Goal: Answer question/provide support: Share knowledge or assist other users

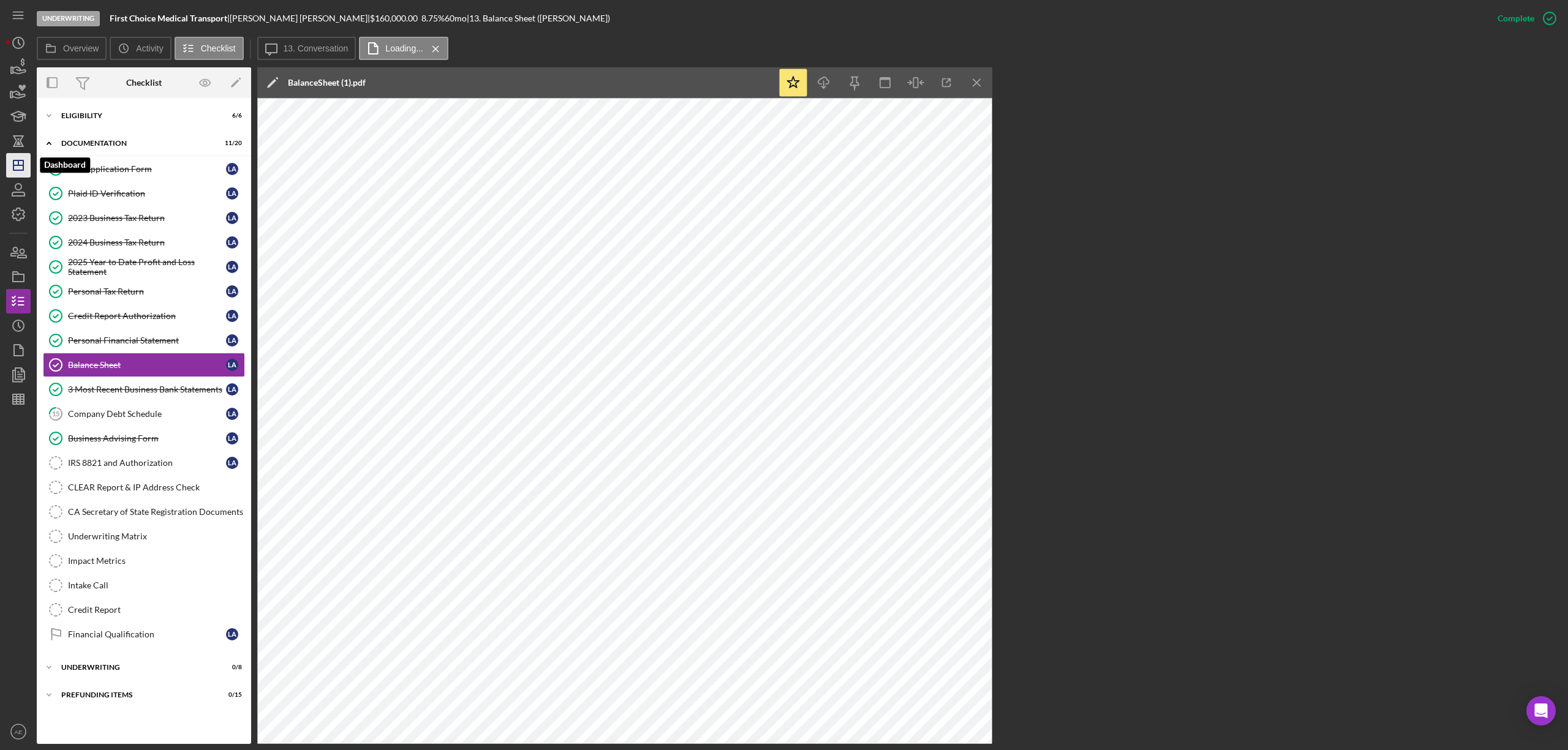
click at [19, 160] on line "button" at bounding box center [19, 162] width 0 height 5
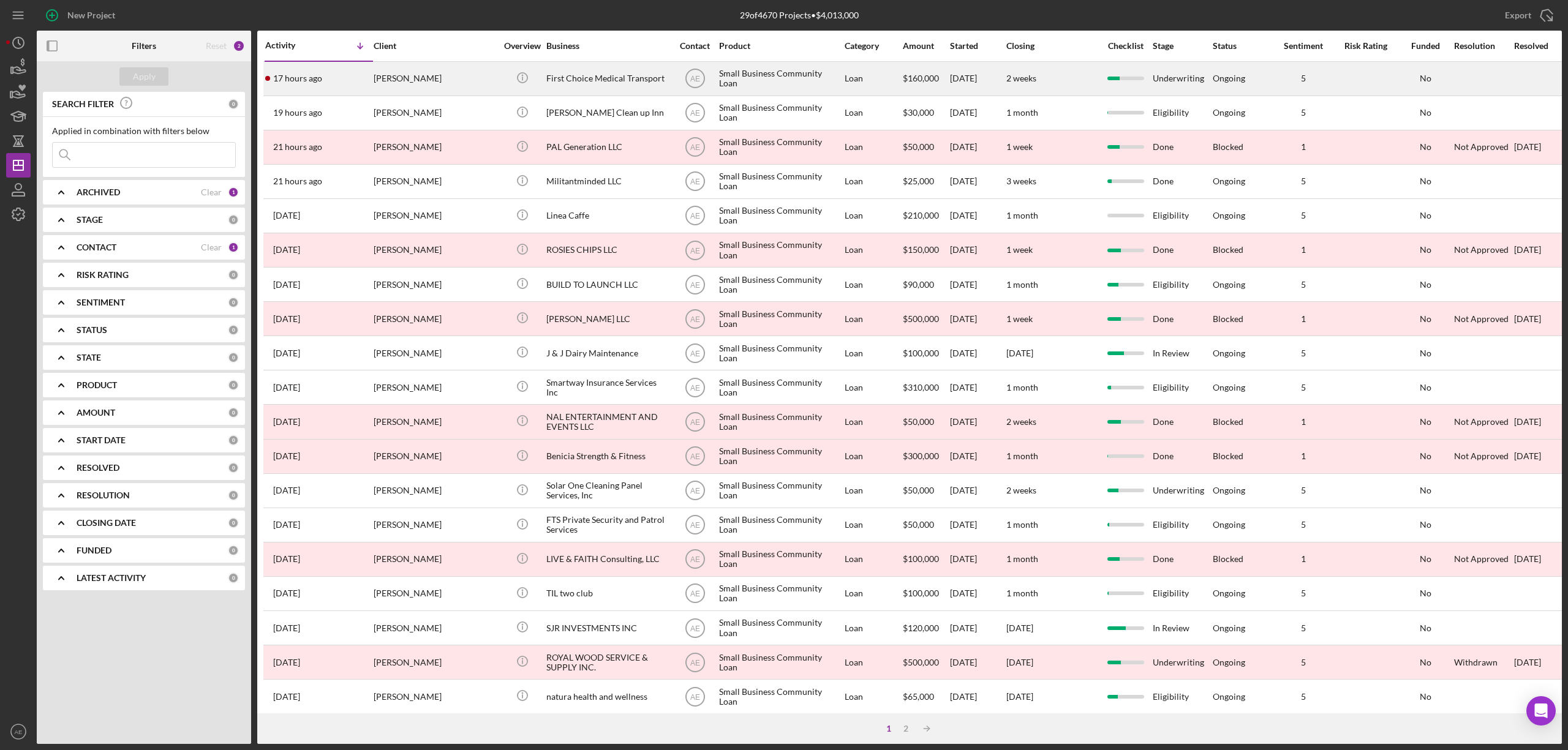
click at [468, 77] on div "[PERSON_NAME]" at bounding box center [435, 78] width 122 height 32
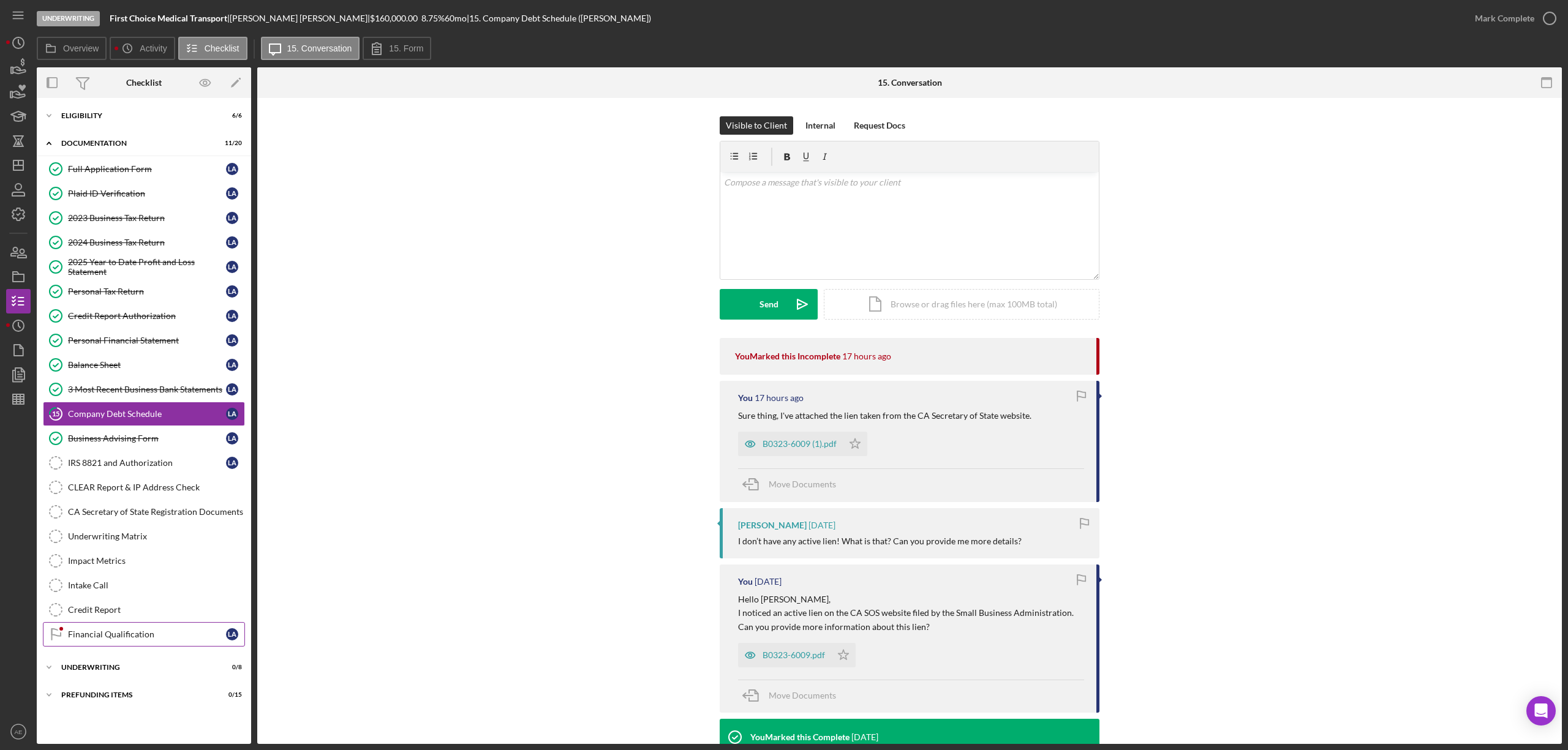
click at [160, 639] on div "Financial Qualification" at bounding box center [147, 634] width 158 height 10
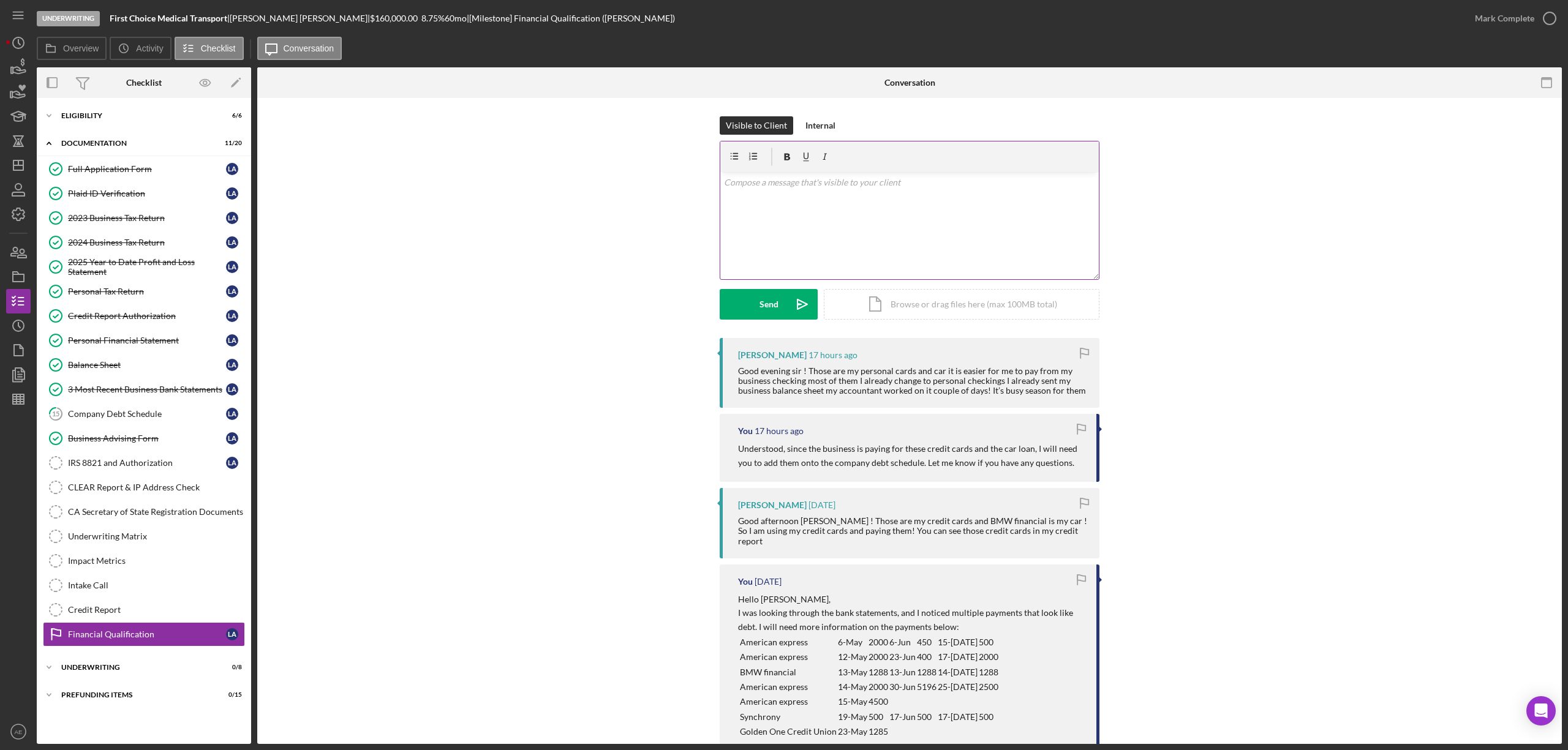
click at [854, 197] on div "v Color teal Color pink Remove color Add row above Add row below Add column bef…" at bounding box center [910, 226] width 378 height 107
drag, startPoint x: 840, startPoint y: 217, endPoint x: 694, endPoint y: 167, distance: 154.3
click at [709, 164] on div "Visible to Client Internal v Color teal Color pink Remove color Add row above A…" at bounding box center [910, 227] width 1268 height 222
copy div "Hello [PERSON_NAME], Thank you for the explanation. Unfortunatley, we are going…"
click at [146, 391] on div "3 Most Recent Business Bank Statements" at bounding box center [147, 389] width 158 height 10
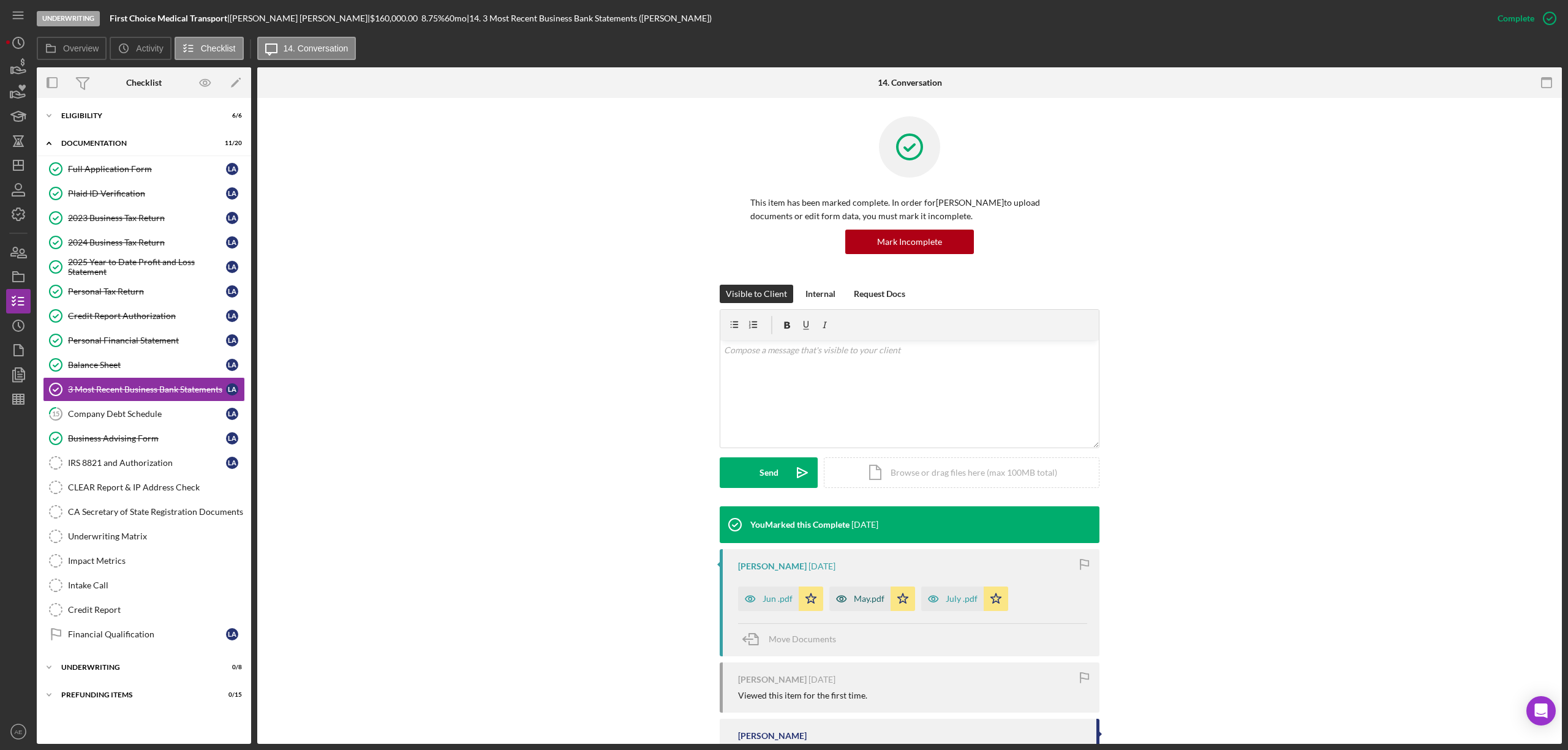
click at [838, 598] on icon "button" at bounding box center [841, 599] width 25 height 25
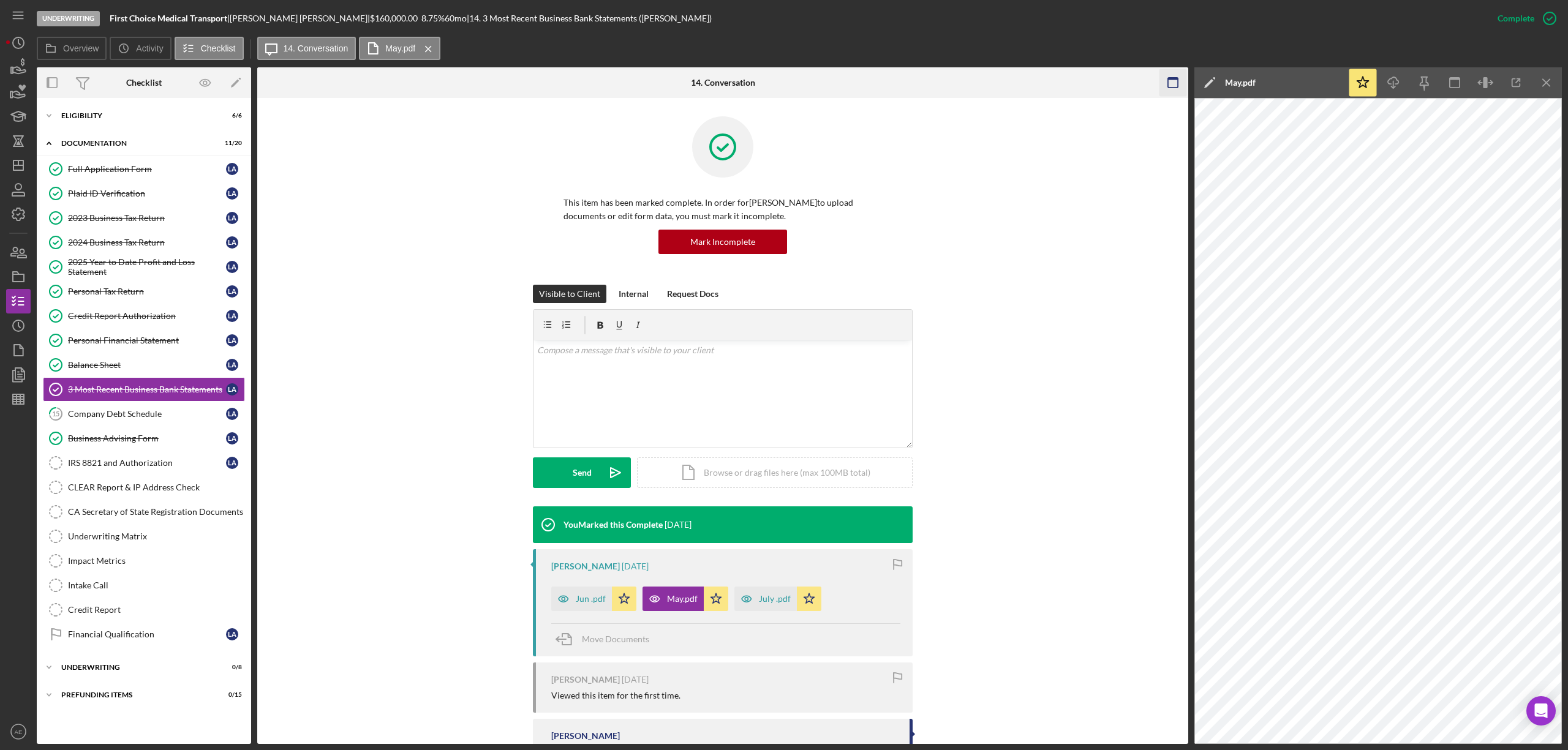
click at [1173, 76] on icon "button" at bounding box center [1173, 83] width 28 height 28
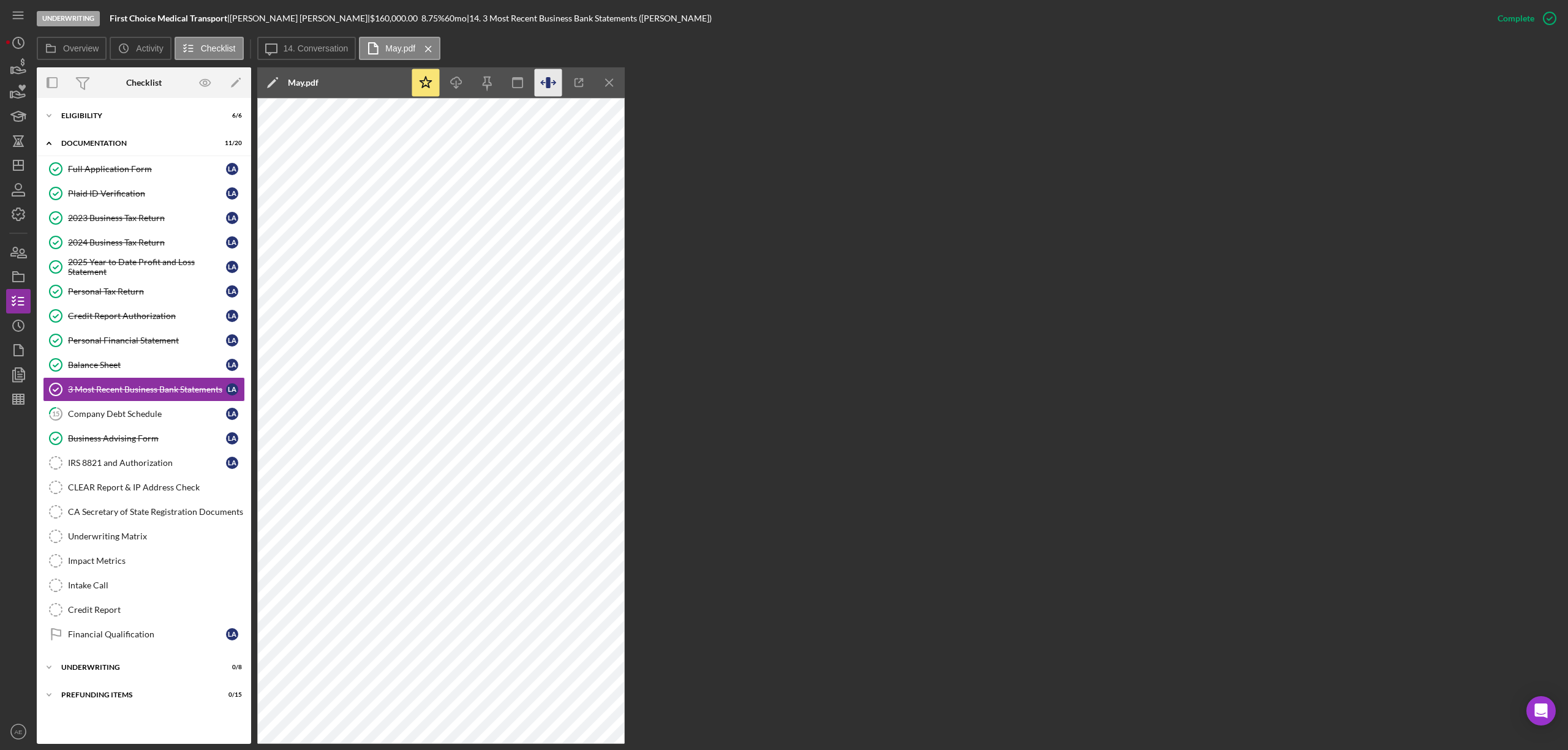
click at [547, 83] on icon "button" at bounding box center [548, 83] width 4 height 11
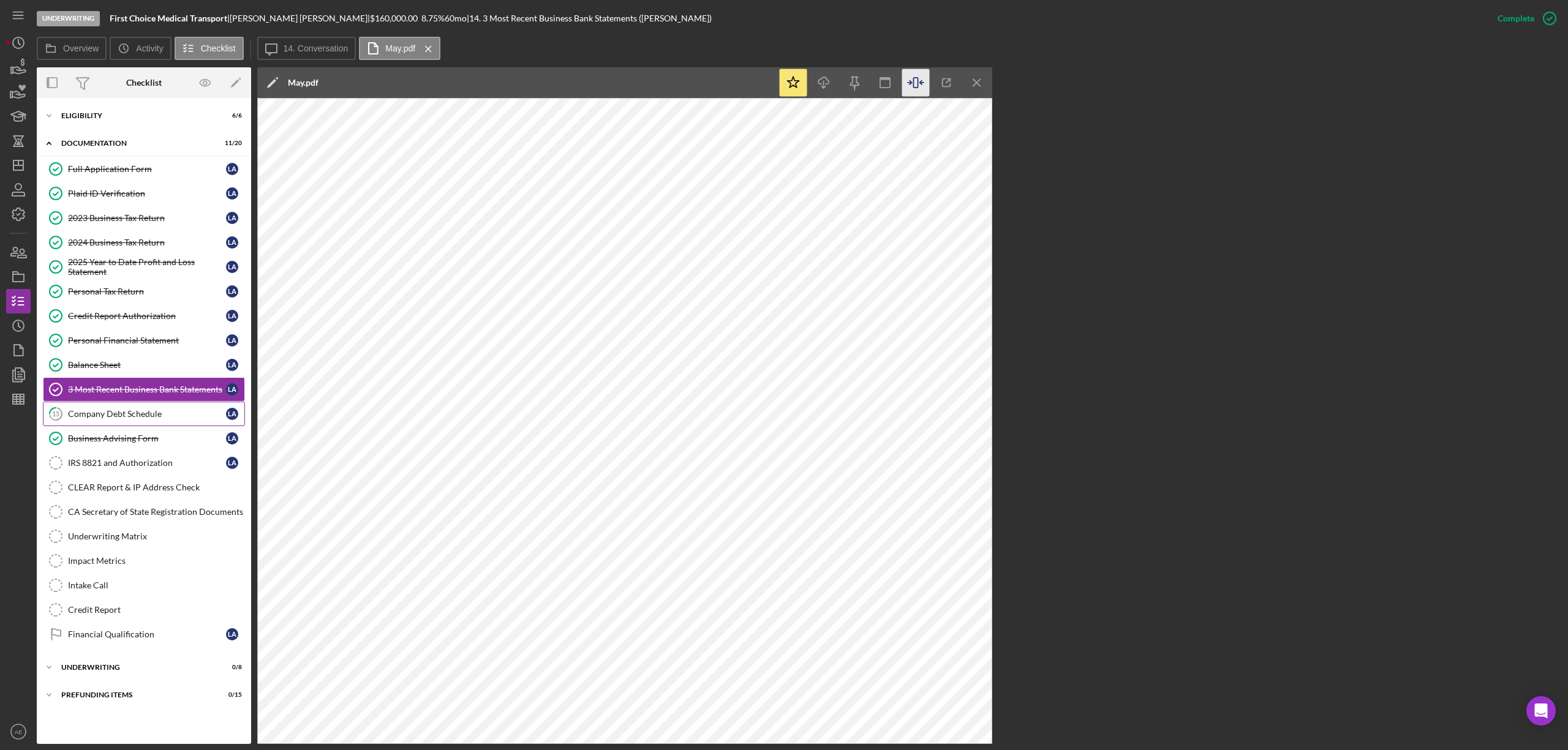
click at [142, 419] on div "Company Debt Schedule" at bounding box center [147, 414] width 158 height 10
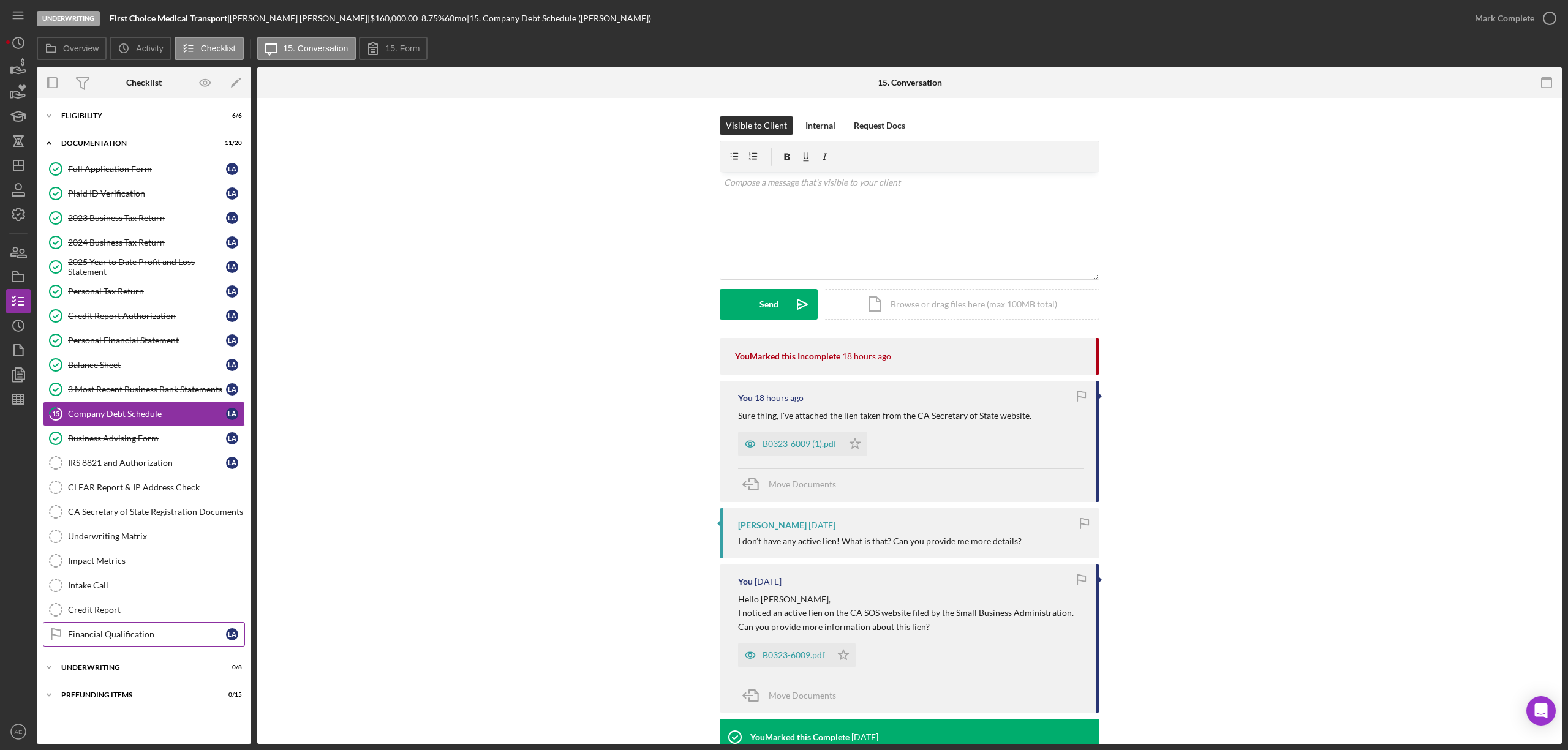
click at [173, 633] on link "Financial Qualification Financial Qualification L A" at bounding box center [144, 634] width 202 height 25
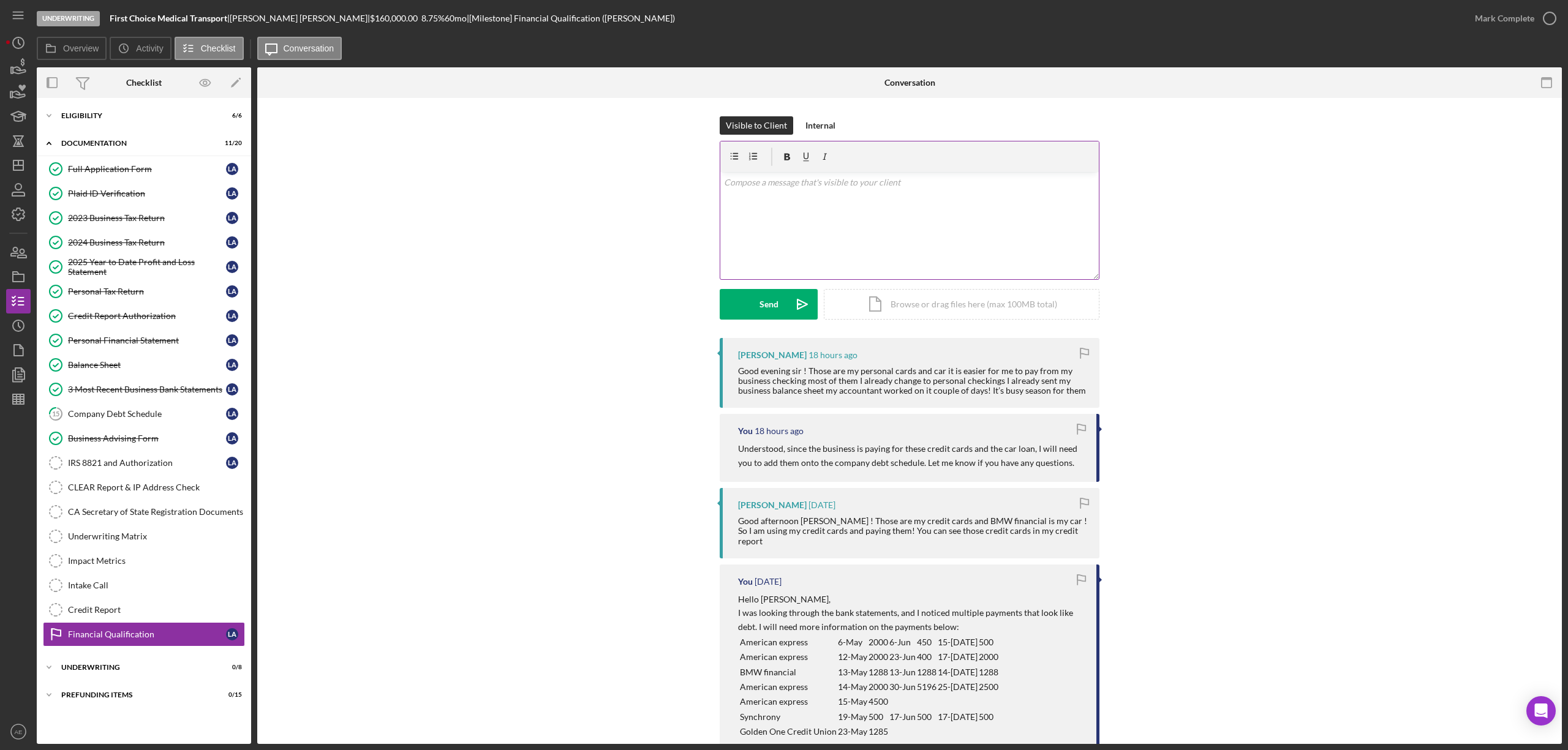
click at [929, 233] on div "v Color teal Color pink Remove color Add row above Add row below Add column bef…" at bounding box center [910, 226] width 378 height 107
click at [905, 237] on p "Thank you for the explanation. Unfortunatley, we are going to have to add these…" at bounding box center [910, 224] width 372 height 28
click at [1010, 231] on p "Thank you for the explanation. Unfortunatley, we are going to have to add these…" at bounding box center [910, 224] width 372 height 28
click at [849, 216] on p "Thank you for the explanation. Unfortunatley, we are going to have to add these…" at bounding box center [910, 231] width 372 height 41
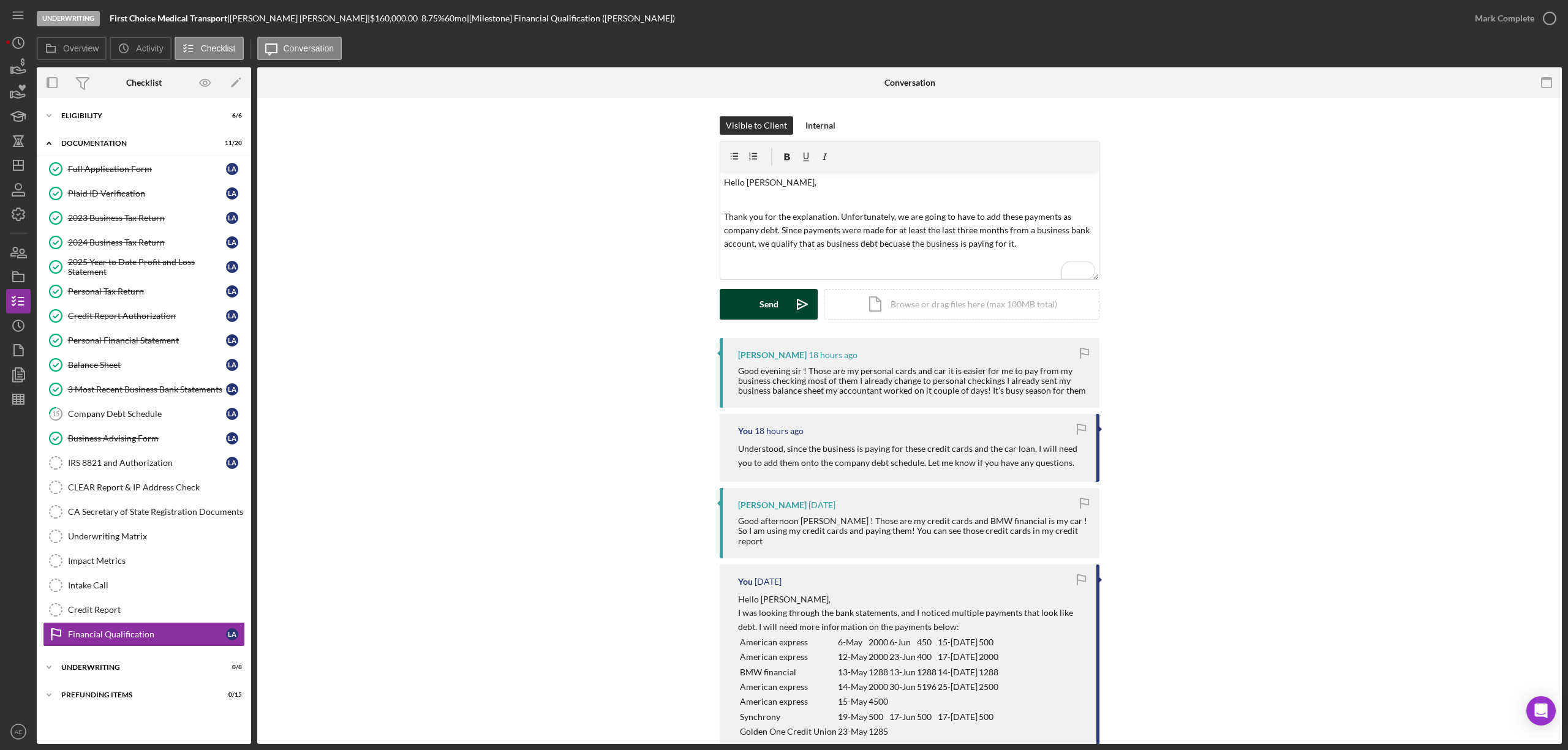
click at [780, 295] on button "Send Icon/icon-invite-send" at bounding box center [769, 304] width 98 height 31
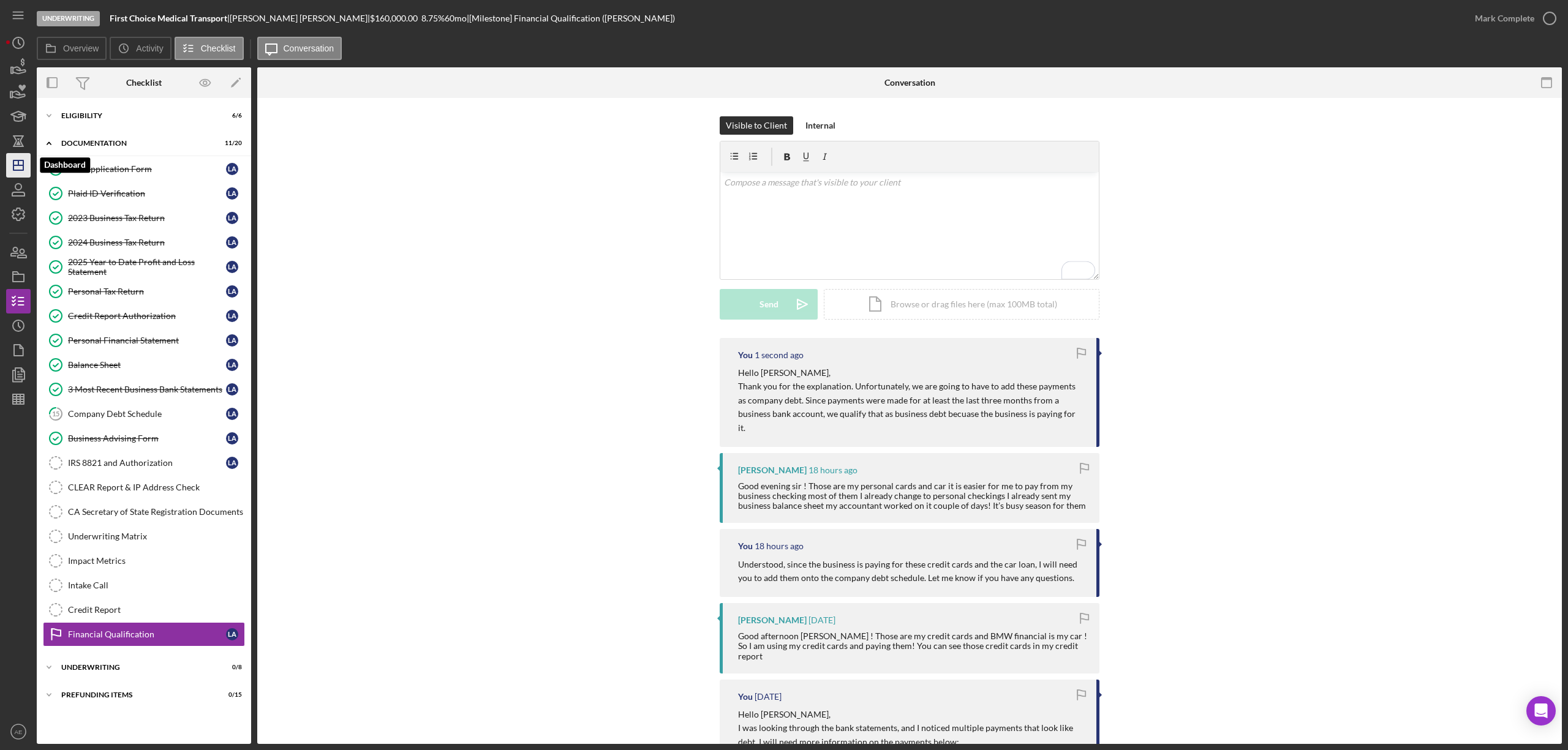
click at [27, 164] on icon "Icon/Dashboard" at bounding box center [18, 165] width 31 height 31
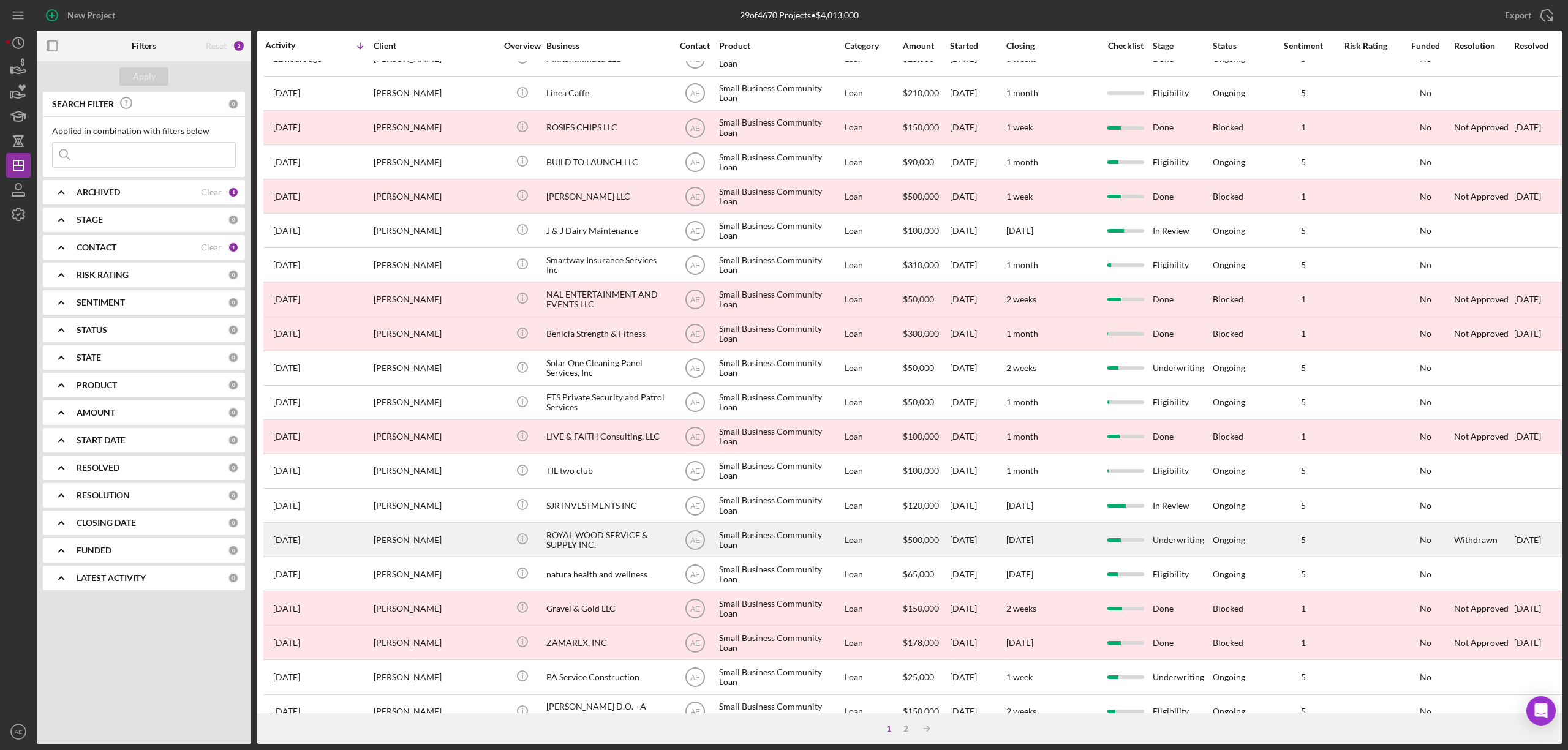
scroll to position [224, 0]
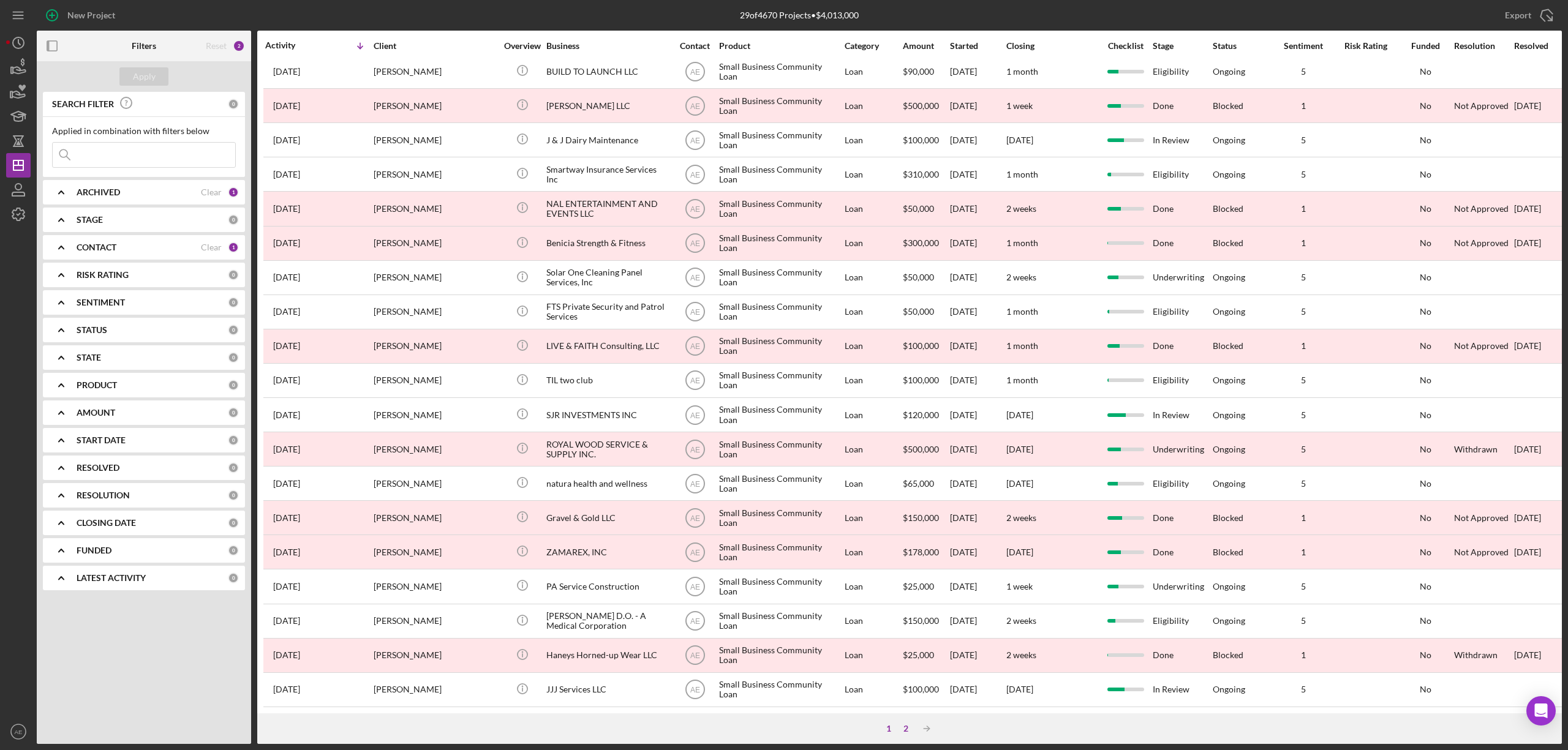
click at [900, 733] on div "2" at bounding box center [905, 729] width 17 height 10
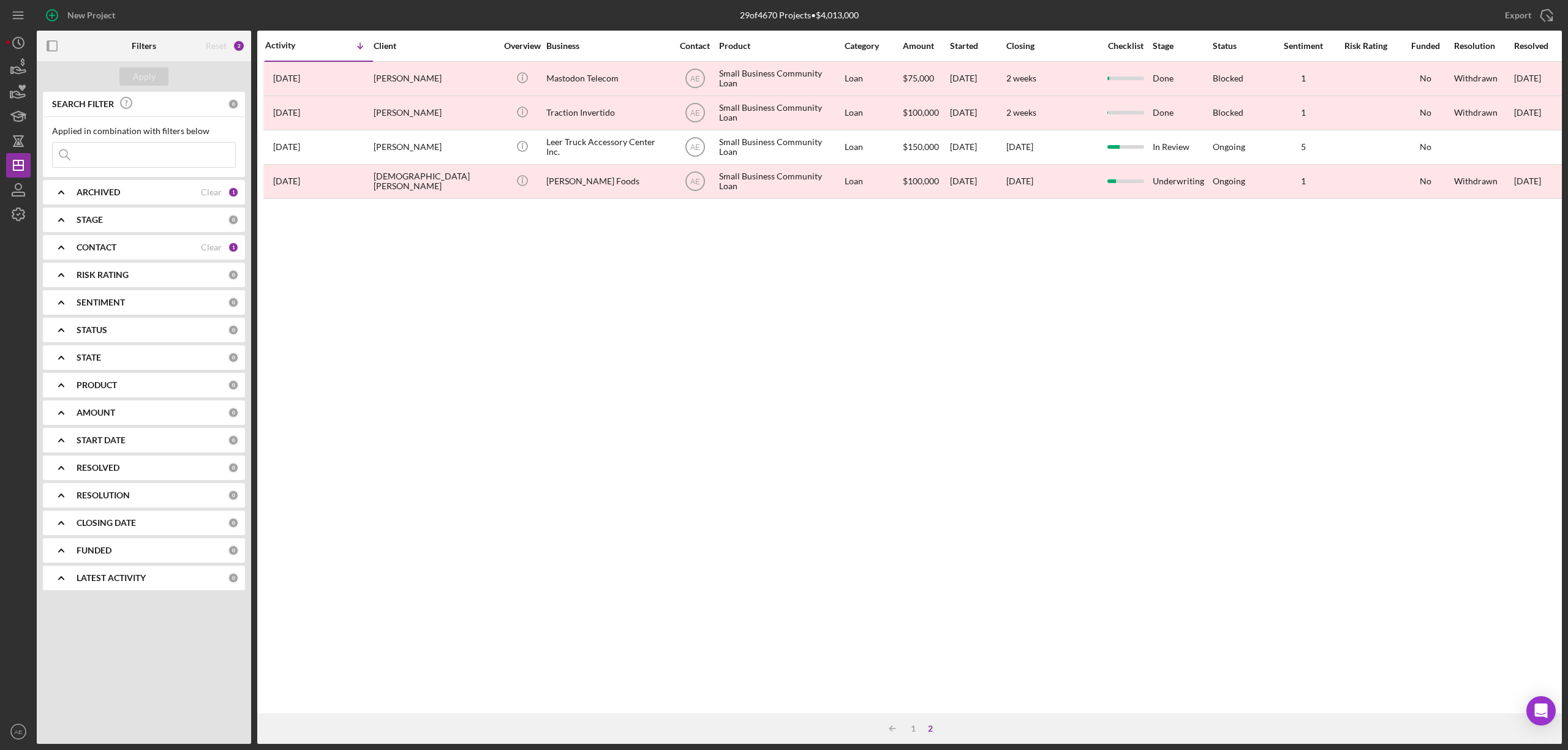
scroll to position [0, 0]
click at [914, 735] on div "Icon/Table Sort Arrow 1 2" at bounding box center [910, 729] width 1304 height 31
click at [914, 729] on div "1" at bounding box center [913, 729] width 17 height 10
